Goal: Book appointment/travel/reservation

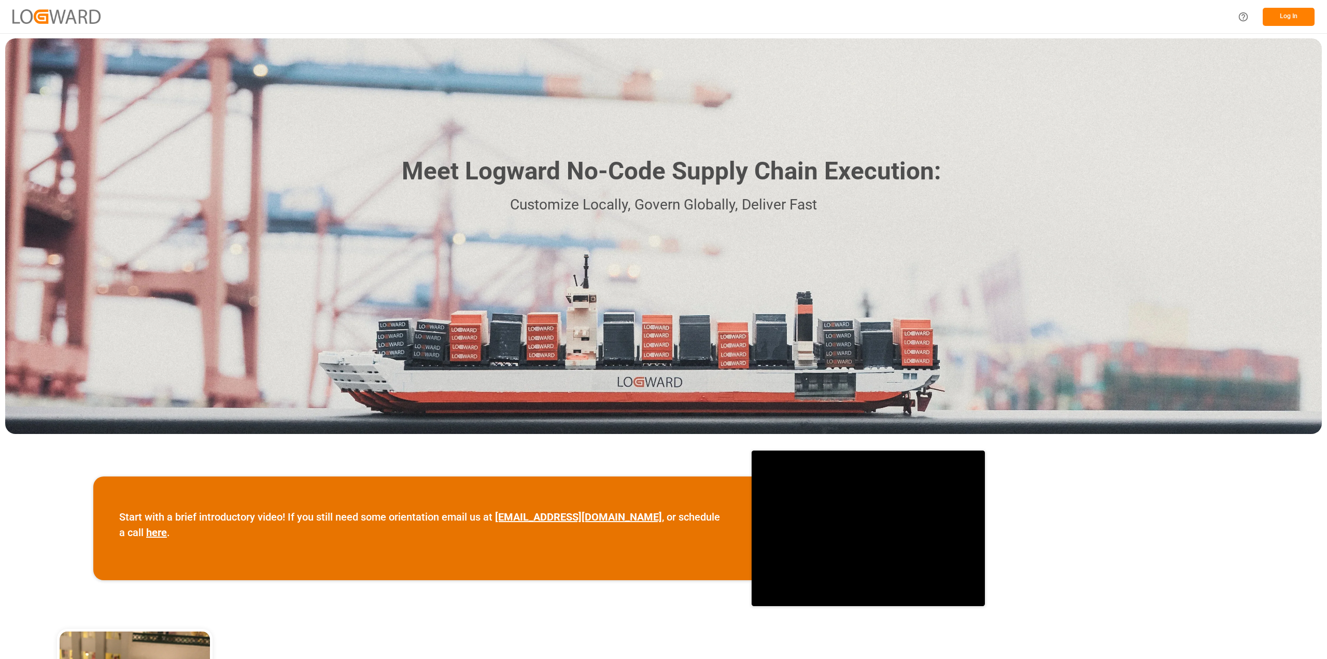
click at [1276, 17] on button "Log In" at bounding box center [1289, 17] width 52 height 18
click at [1282, 12] on button "Log In" at bounding box center [1289, 17] width 52 height 18
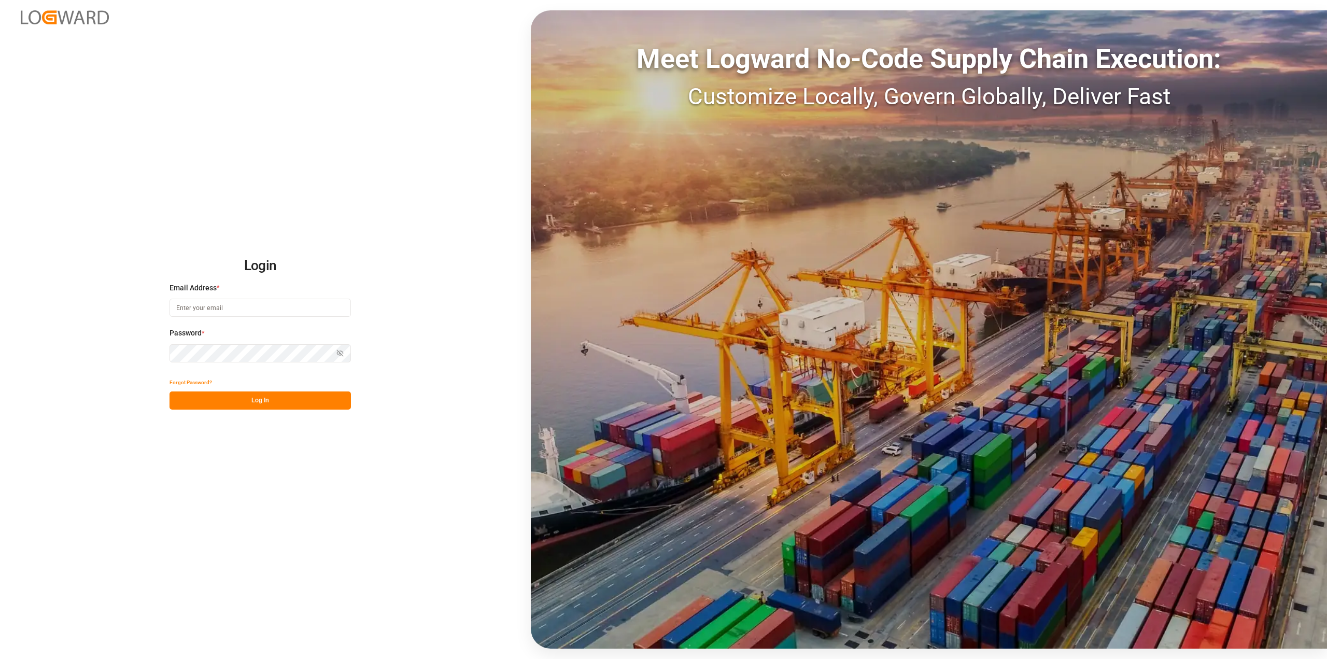
click at [181, 307] on input at bounding box center [259, 308] width 181 height 18
type input "roland.behrendt@compo-expert.com"
click at [249, 403] on button "Log In" at bounding box center [259, 400] width 181 height 18
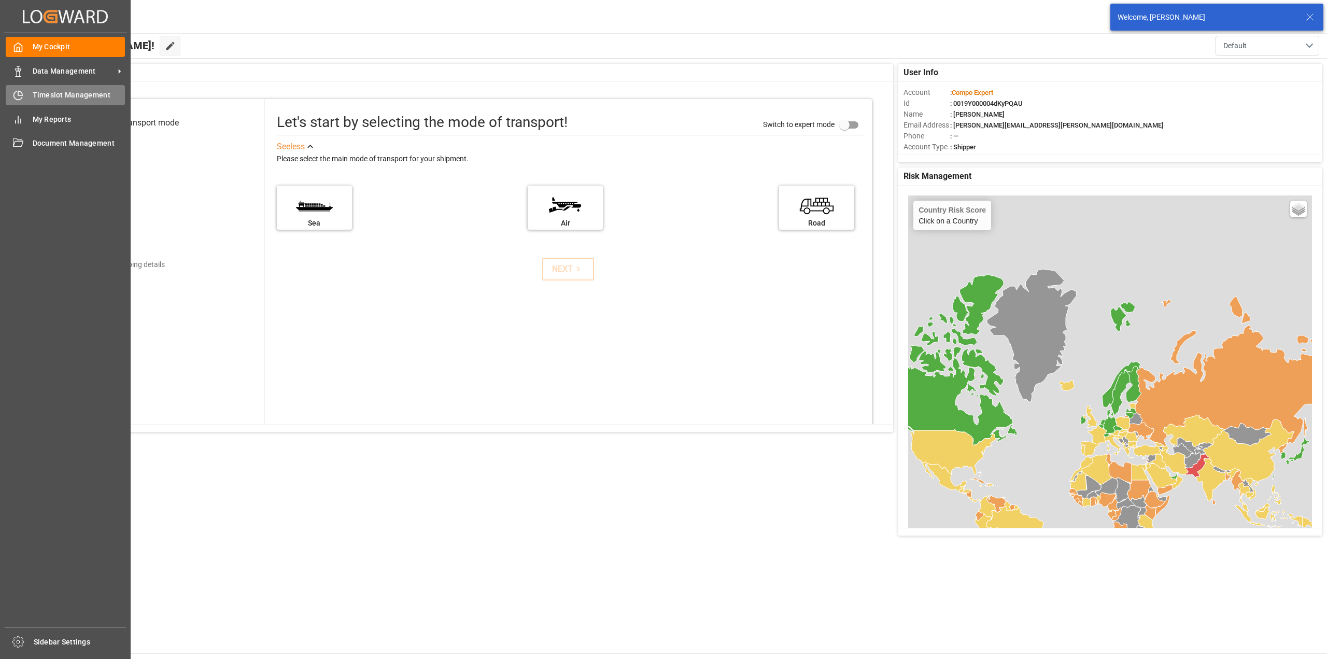
click at [38, 99] on span "Timeslot Management" at bounding box center [79, 95] width 93 height 11
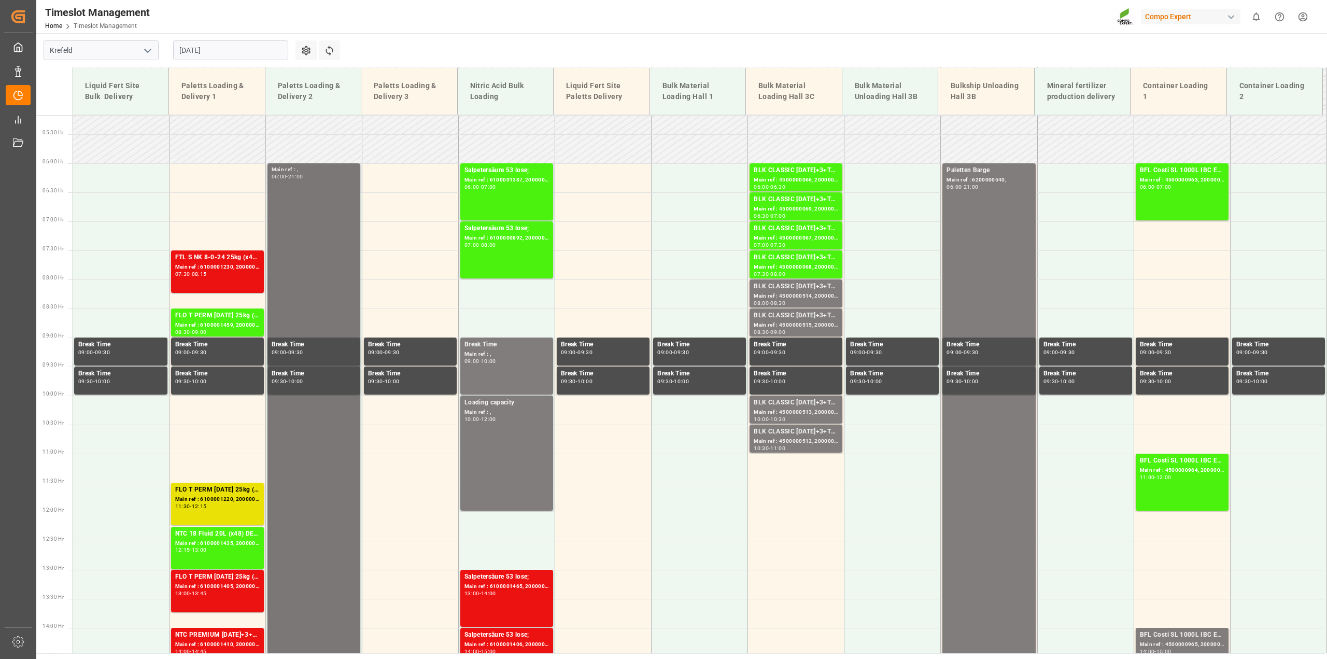
scroll to position [286, 0]
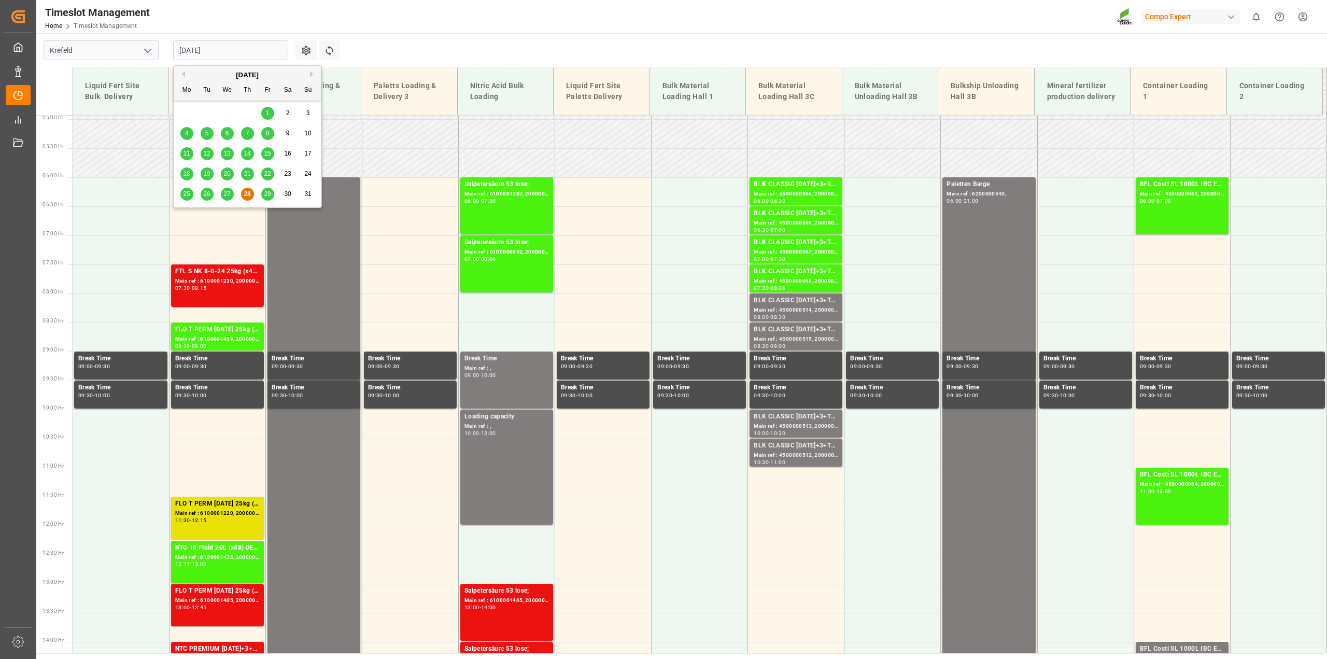
click at [277, 54] on input "[DATE]" at bounding box center [230, 50] width 115 height 20
click at [263, 194] on div "29" at bounding box center [267, 194] width 13 height 12
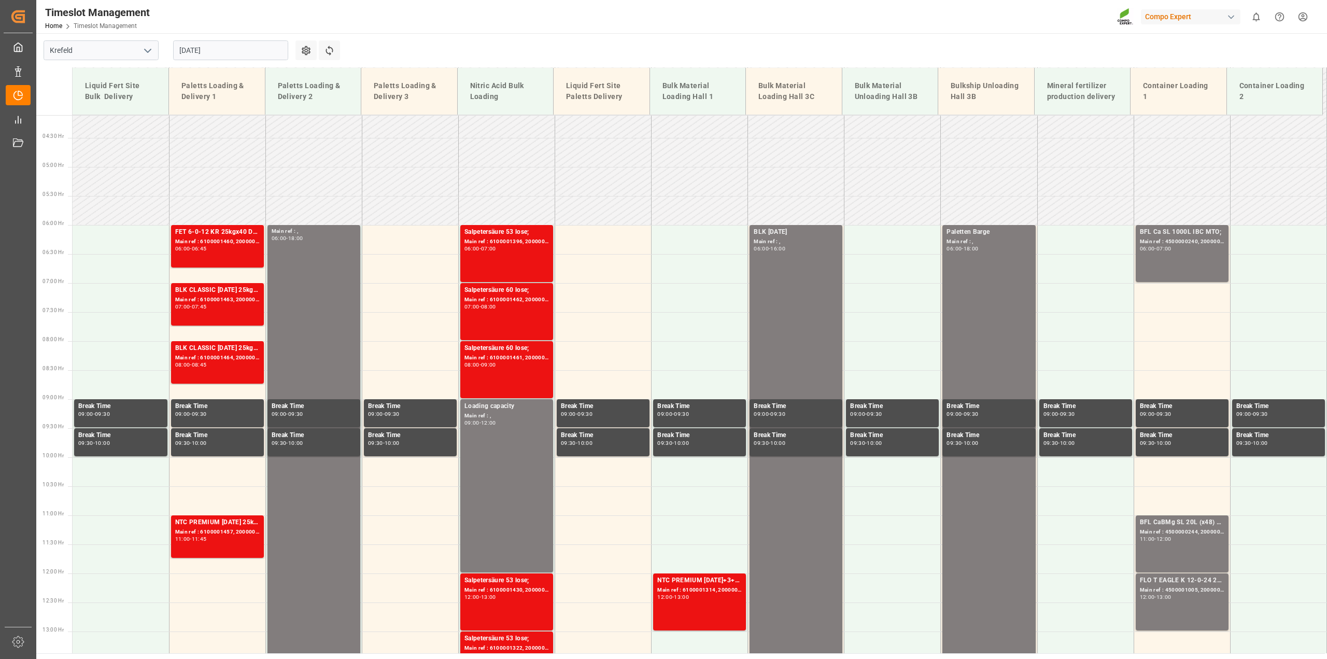
scroll to position [234, 0]
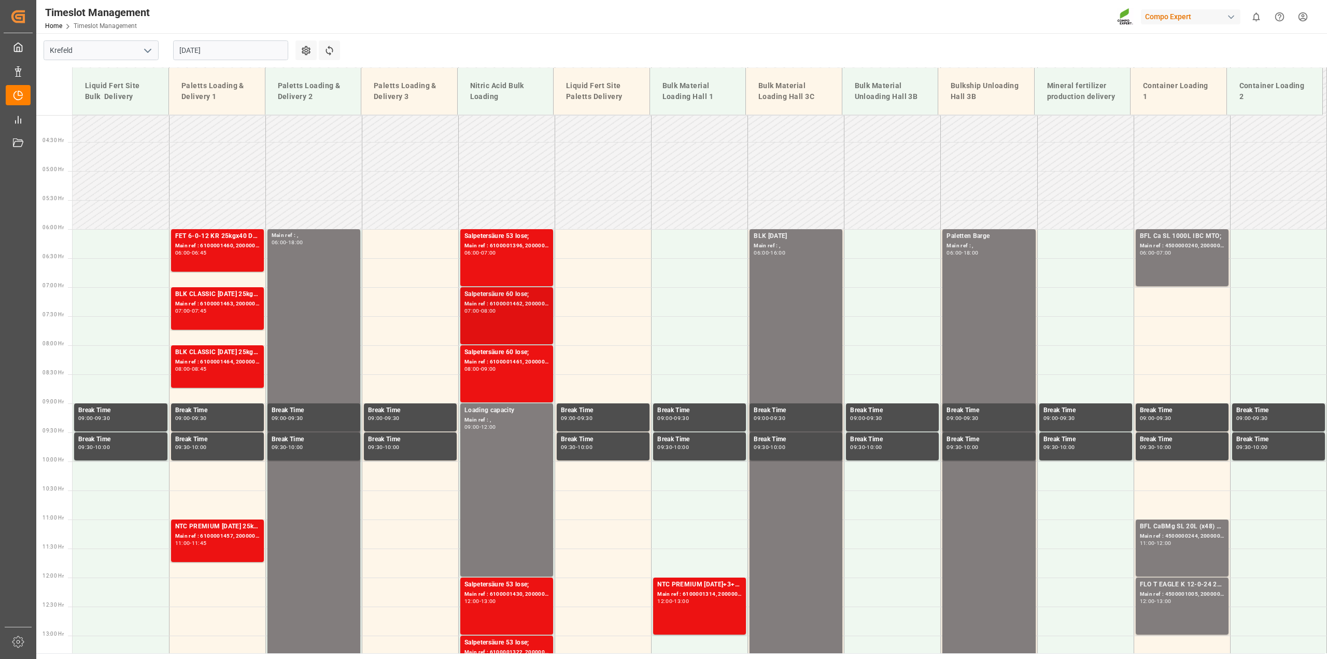
click at [493, 304] on div "Main ref : 6100001462, 2000001279;" at bounding box center [506, 304] width 84 height 9
click at [504, 358] on div "Main ref : 6100001461, 2000001280;" at bounding box center [506, 362] width 84 height 9
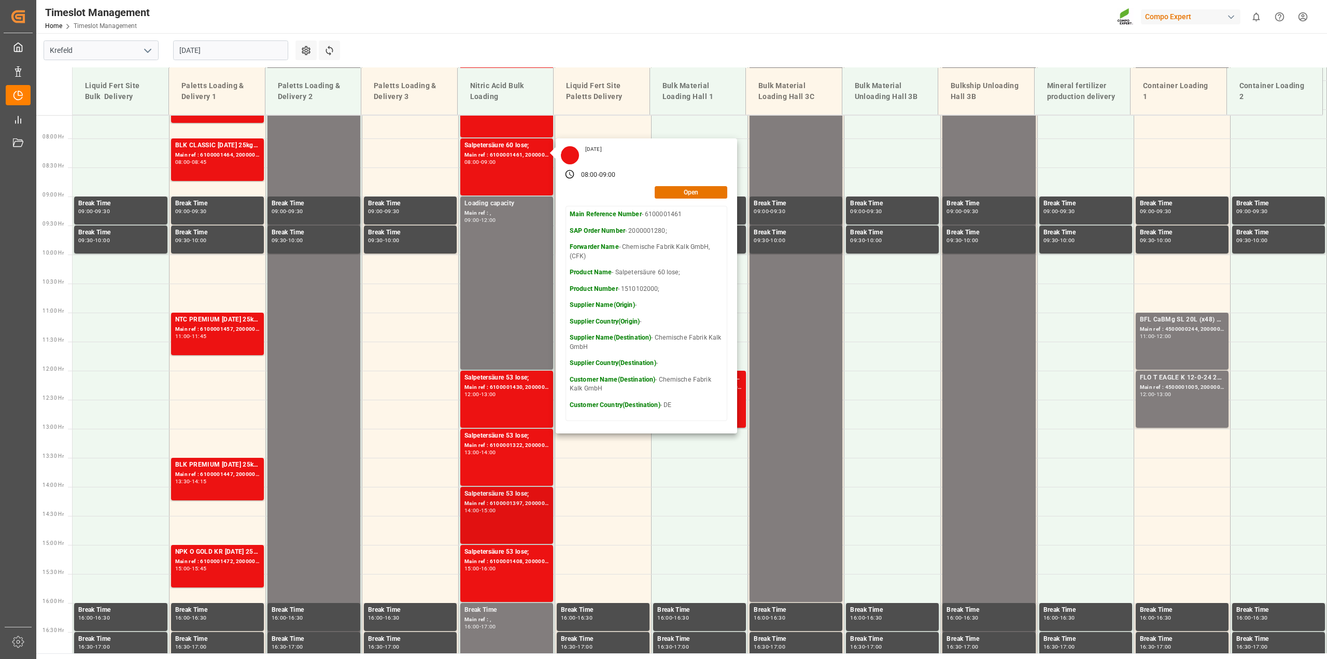
scroll to position [442, 0]
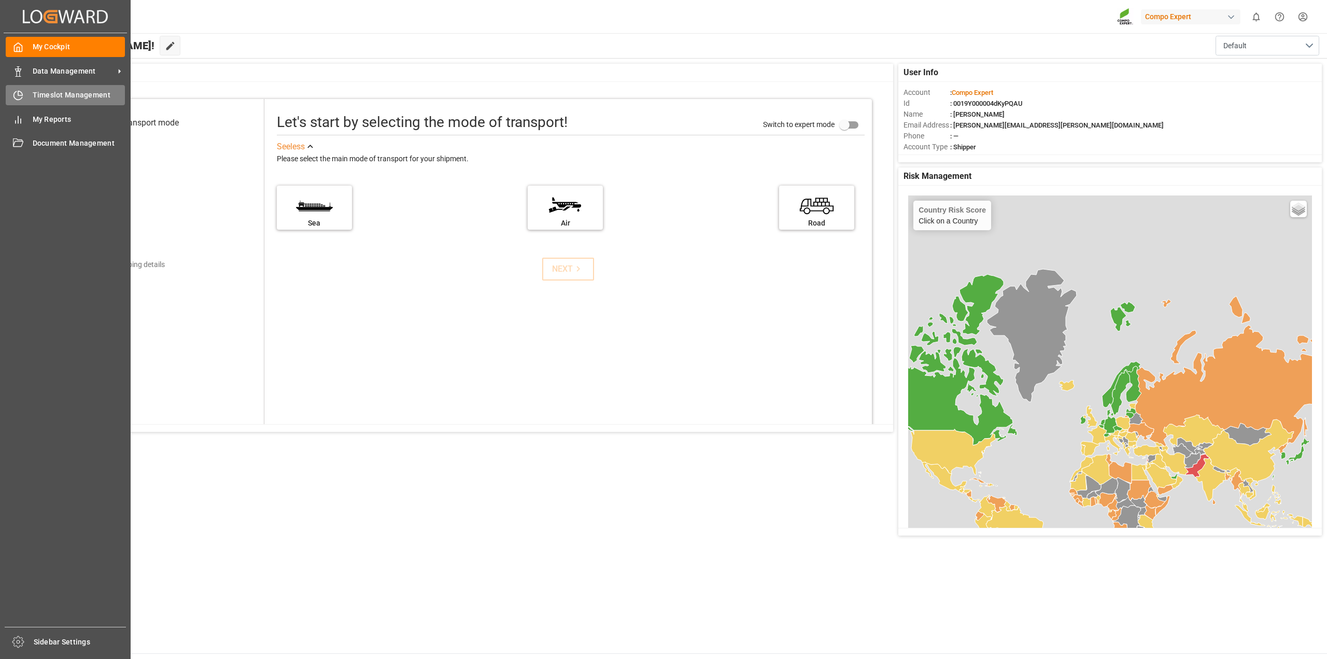
click at [33, 101] on span "Timeslot Management" at bounding box center [79, 95] width 93 height 11
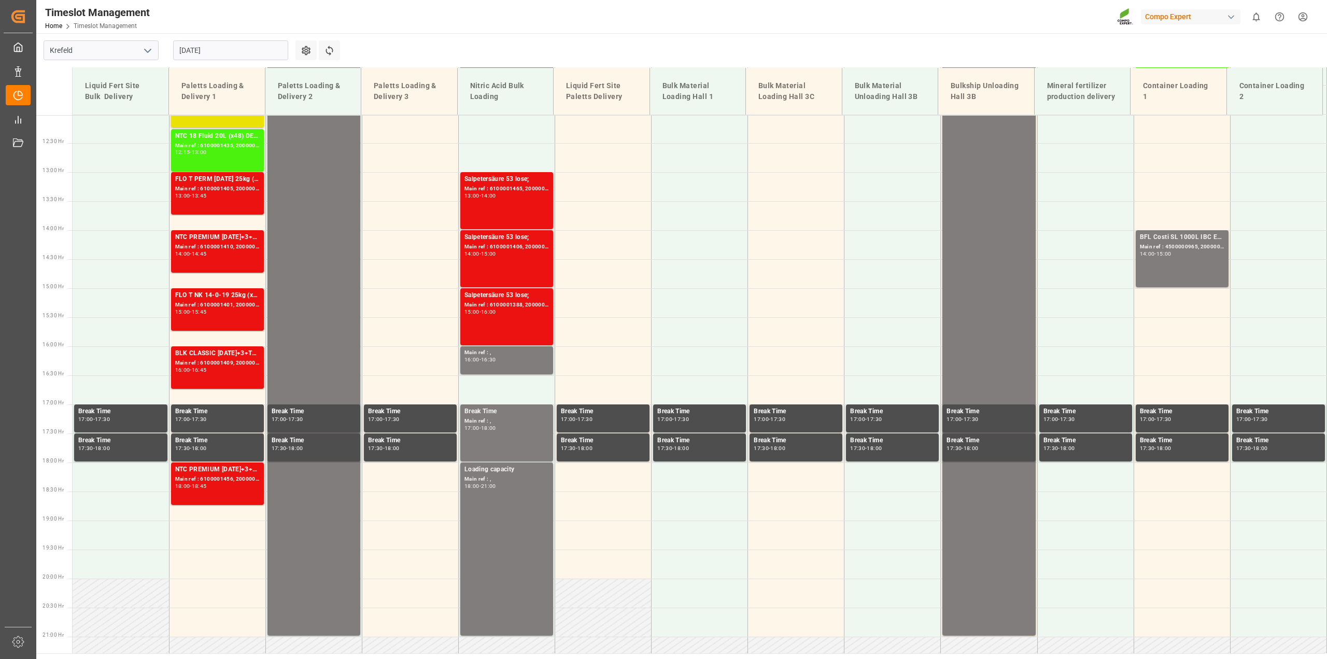
scroll to position [701, 0]
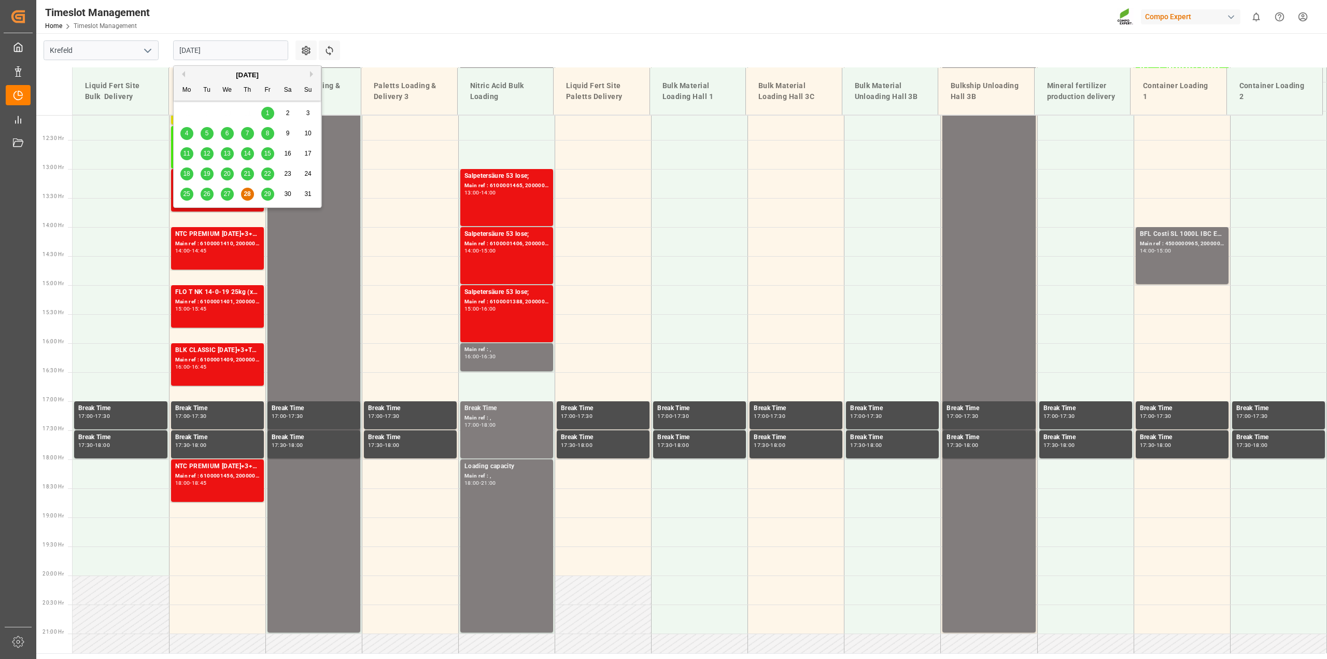
click at [284, 58] on input "[DATE]" at bounding box center [230, 50] width 115 height 20
click at [270, 193] on span "29" at bounding box center [267, 193] width 7 height 7
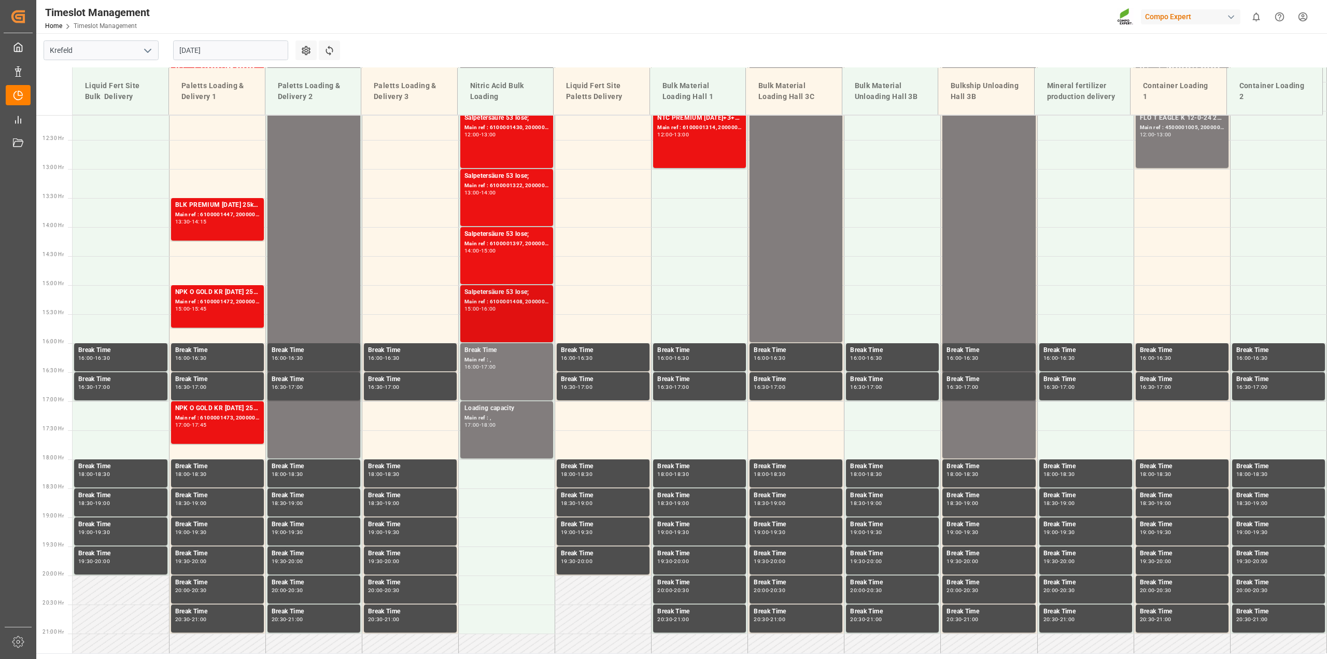
click at [527, 300] on div "Main ref : 6100001408, 2000001212;" at bounding box center [506, 302] width 84 height 9
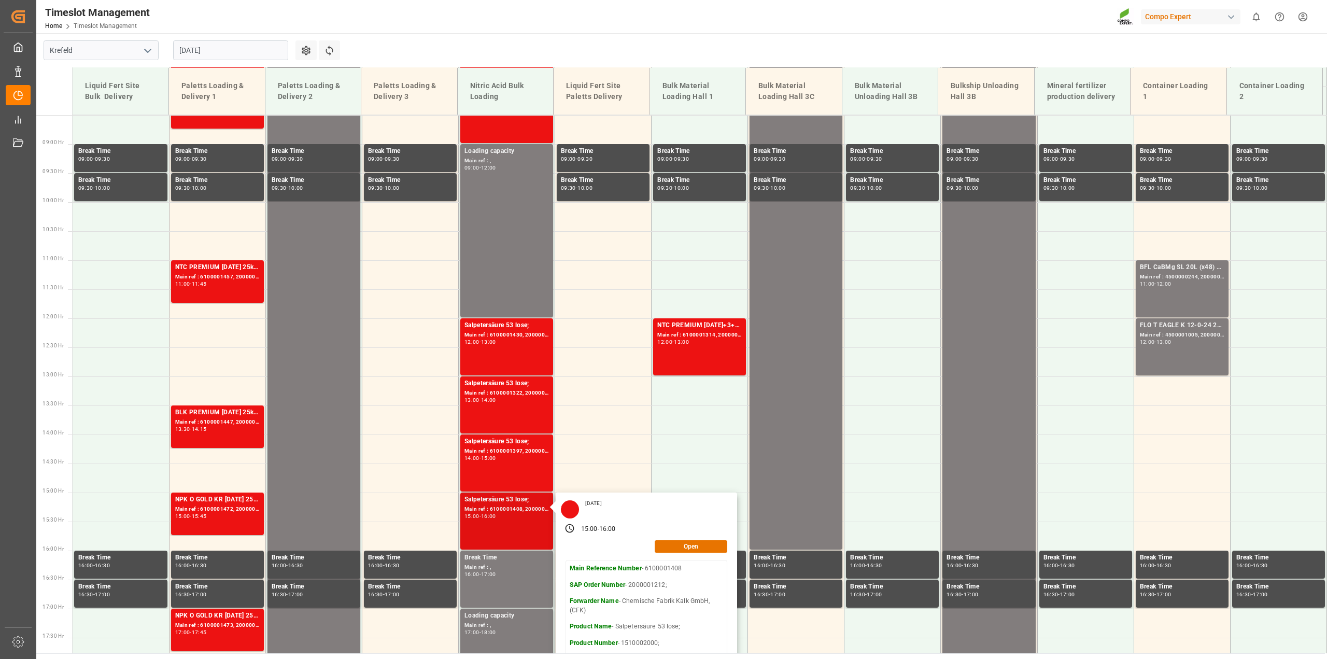
scroll to position [597, 0]
